Goal: Information Seeking & Learning: Learn about a topic

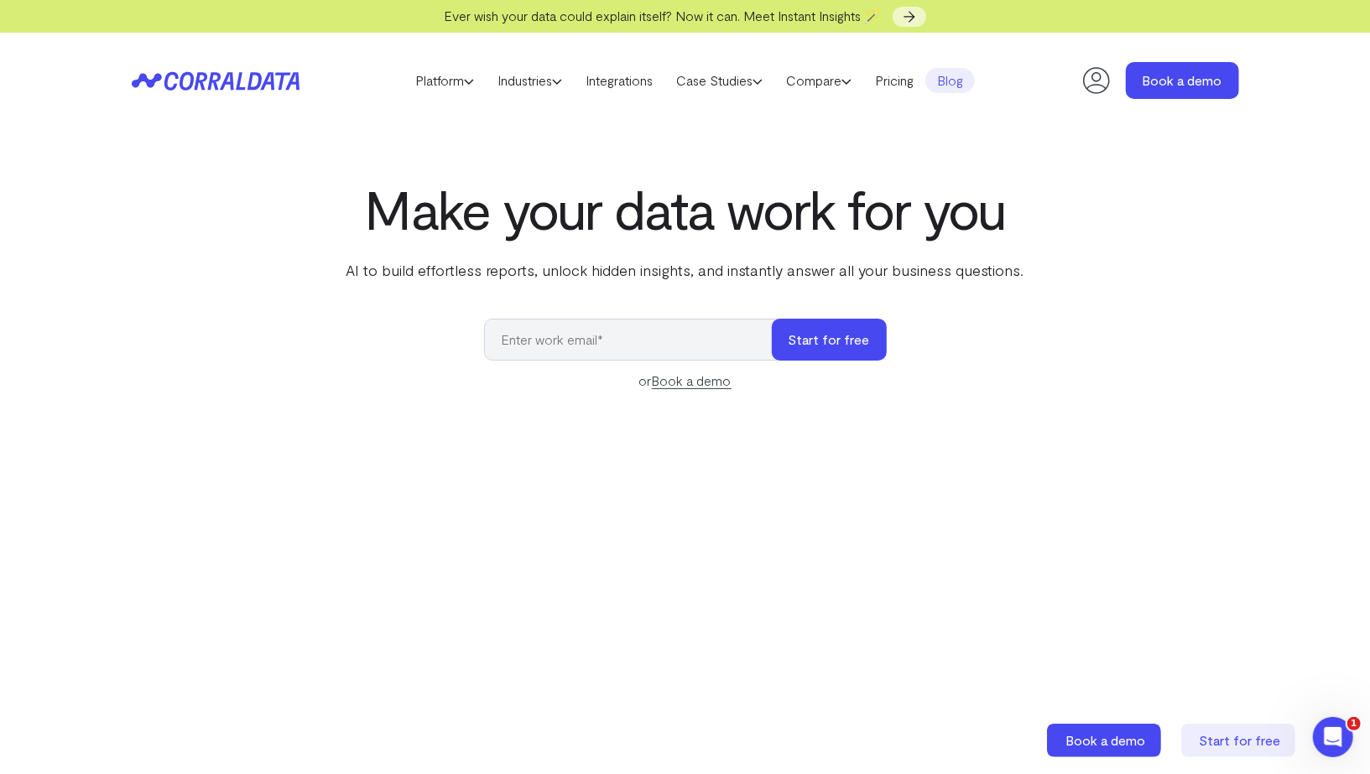
click at [955, 75] on link "Blog" at bounding box center [949, 80] width 49 height 25
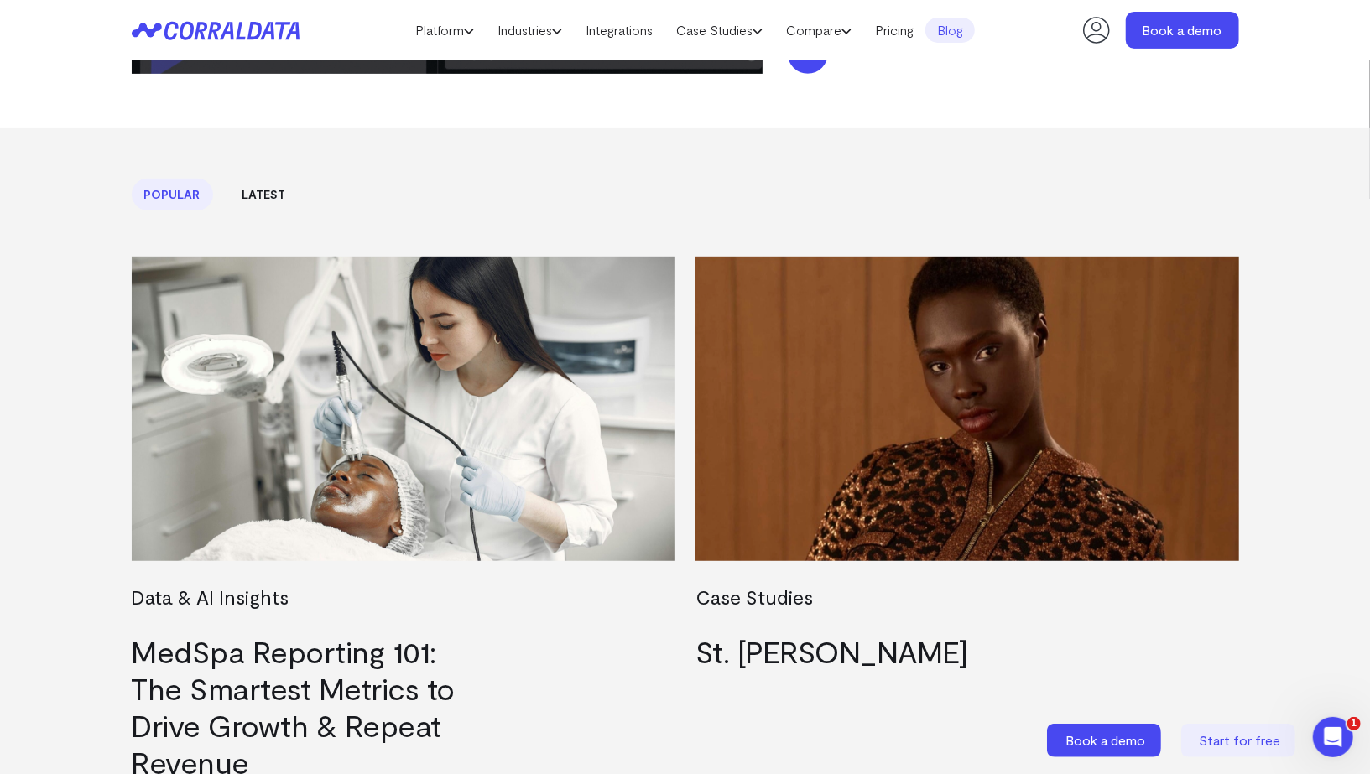
scroll to position [107, 0]
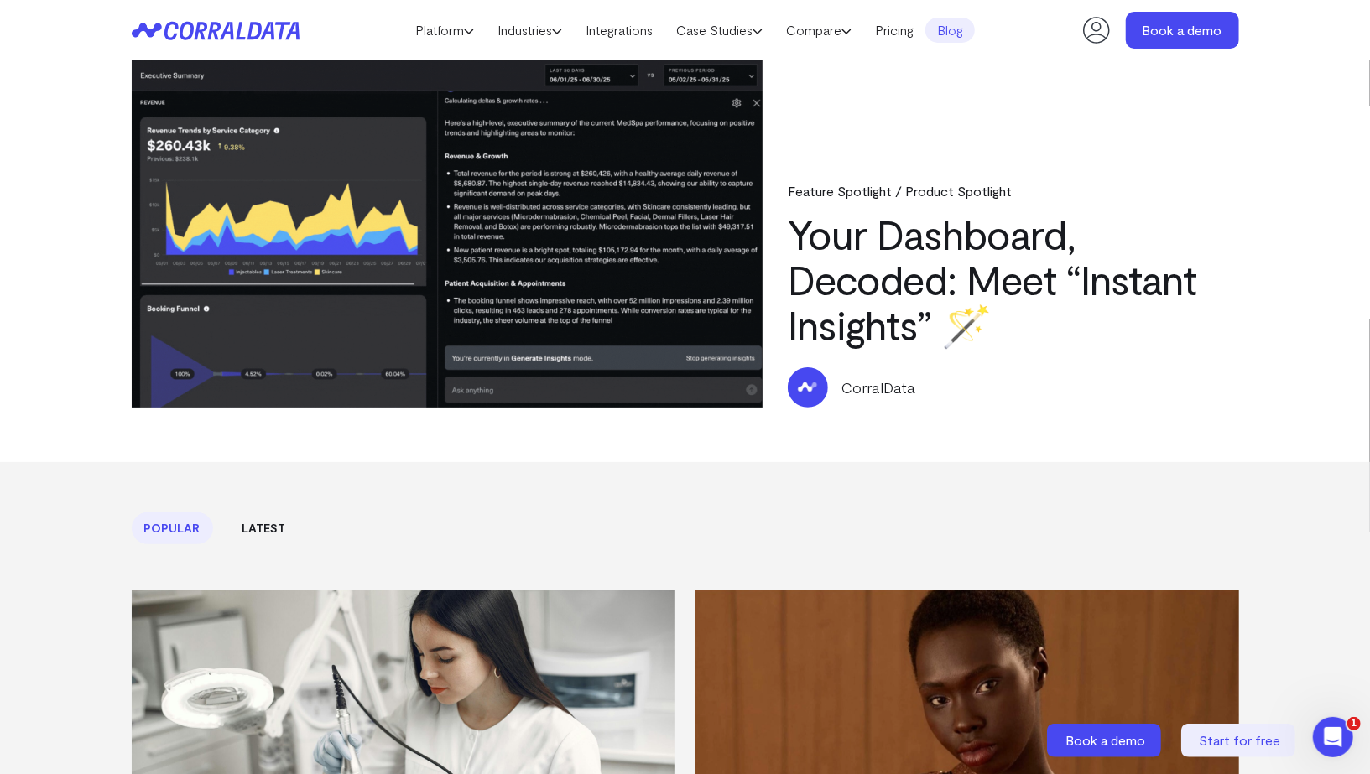
click at [837, 271] on link "Your Dashboard, Decoded: Meet “Instant Insights” 🪄" at bounding box center [992, 279] width 409 height 139
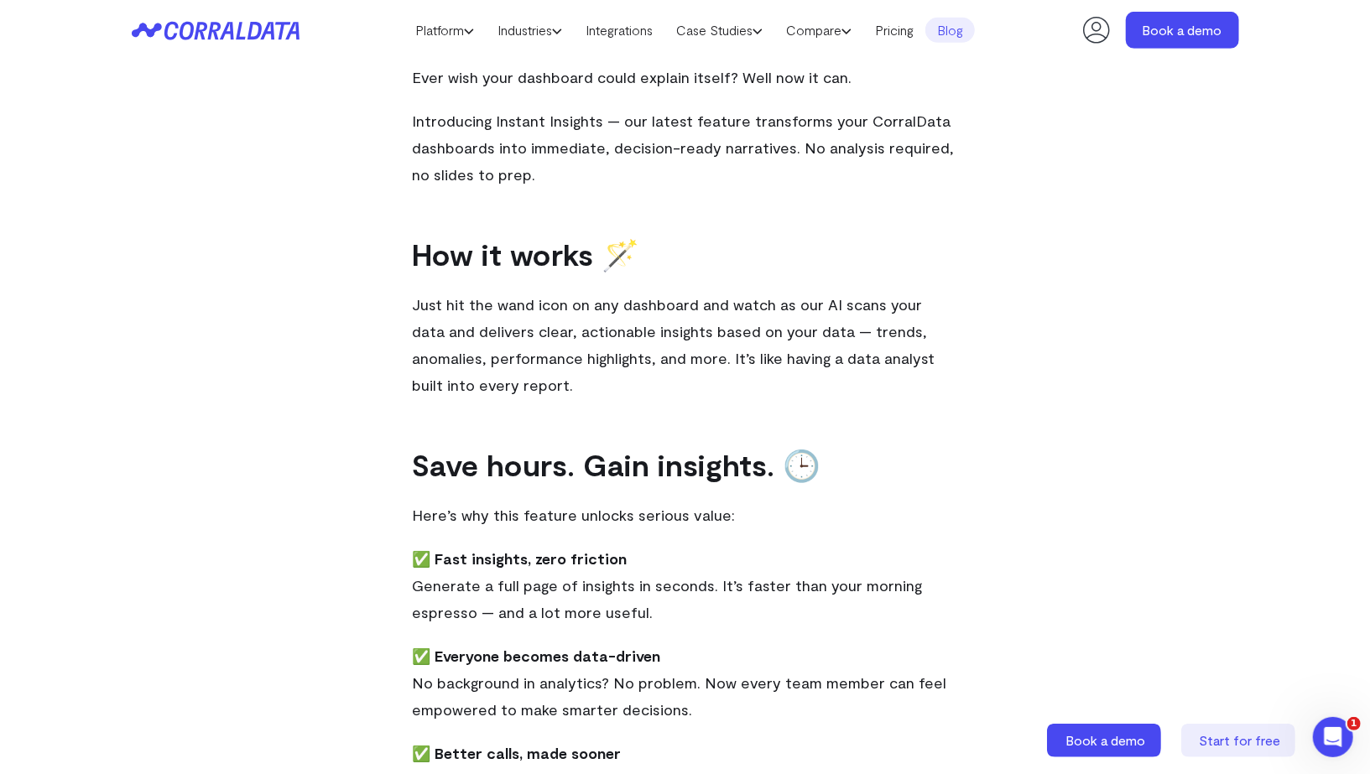
scroll to position [525, 0]
